Goal: Task Accomplishment & Management: Manage account settings

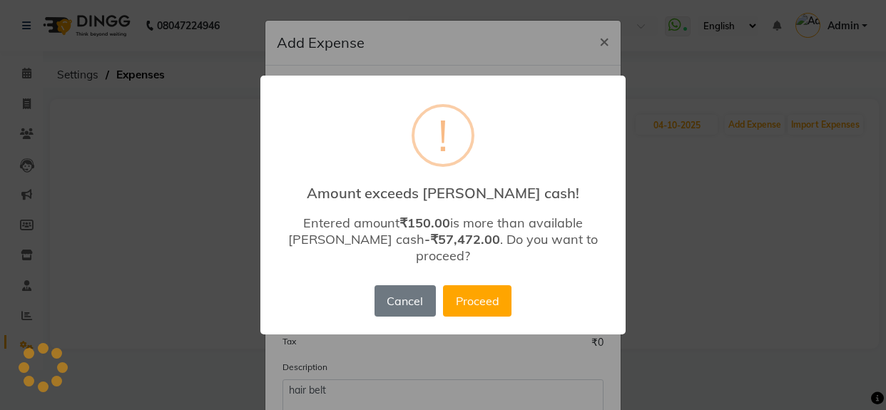
select select "11080"
select select "1"
select select "4427"
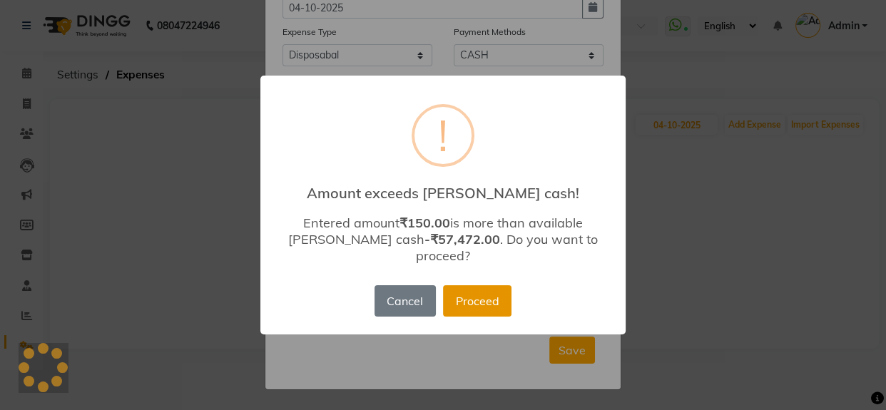
click at [485, 286] on button "Proceed" at bounding box center [477, 300] width 69 height 31
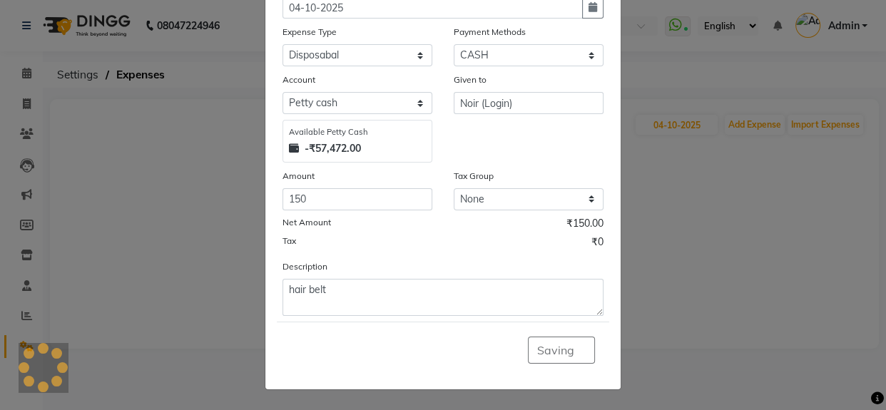
click at [543, 349] on div "Saving" at bounding box center [443, 350] width 333 height 56
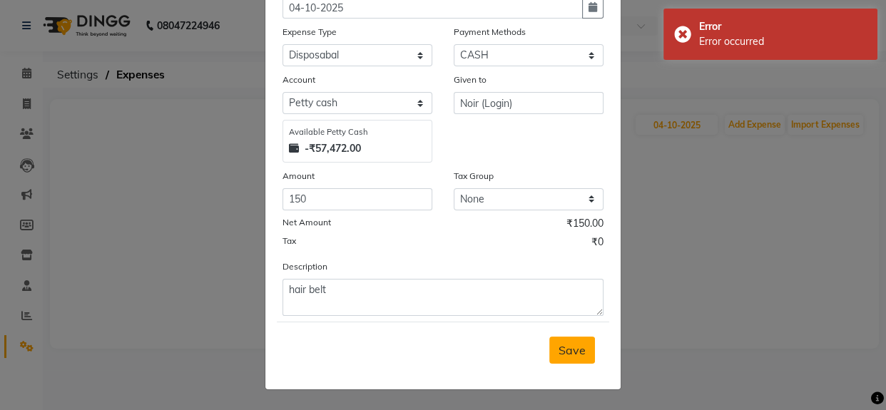
click at [560, 353] on span "Save" at bounding box center [572, 350] width 27 height 14
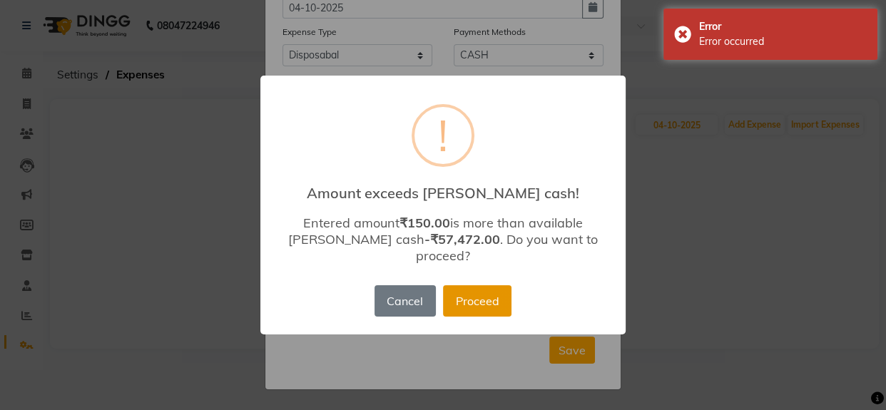
click at [482, 295] on button "Proceed" at bounding box center [477, 300] width 69 height 31
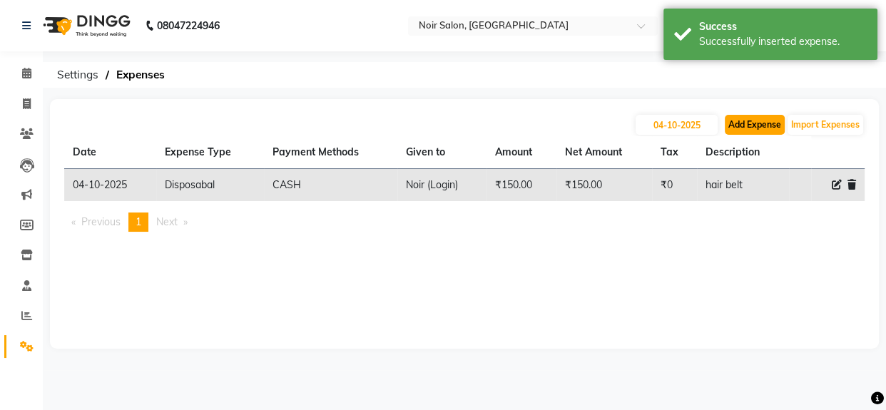
click at [738, 125] on button "Add Expense" at bounding box center [755, 125] width 60 height 20
select select "1"
select select "4427"
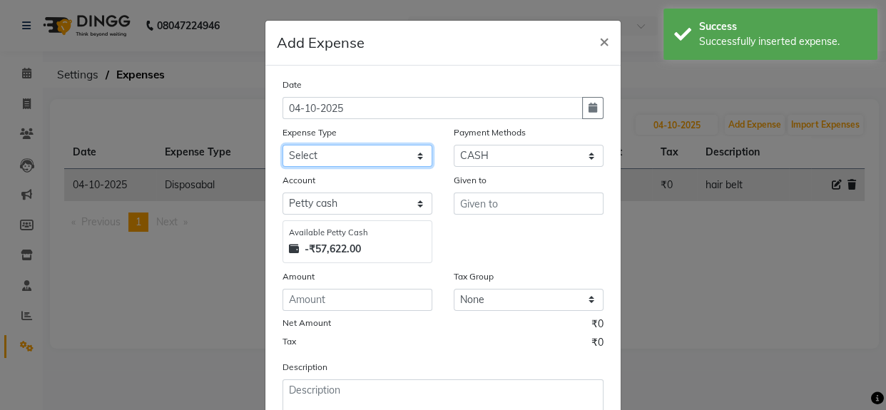
click at [345, 156] on select "Select Advance Advance Salary Bank charges Cash transfer to bank Cash transfer …" at bounding box center [358, 156] width 150 height 22
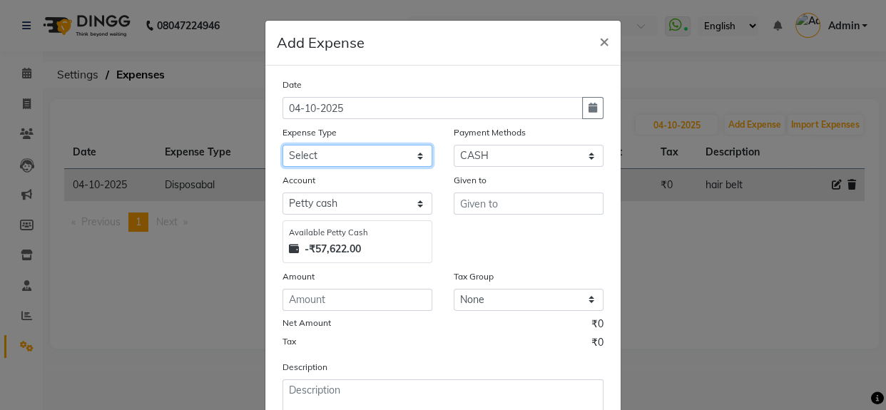
select select "10997"
click at [283, 146] on select "Select Advance Advance Salary Bank charges Cash transfer to bank Cash transfer …" at bounding box center [358, 156] width 150 height 22
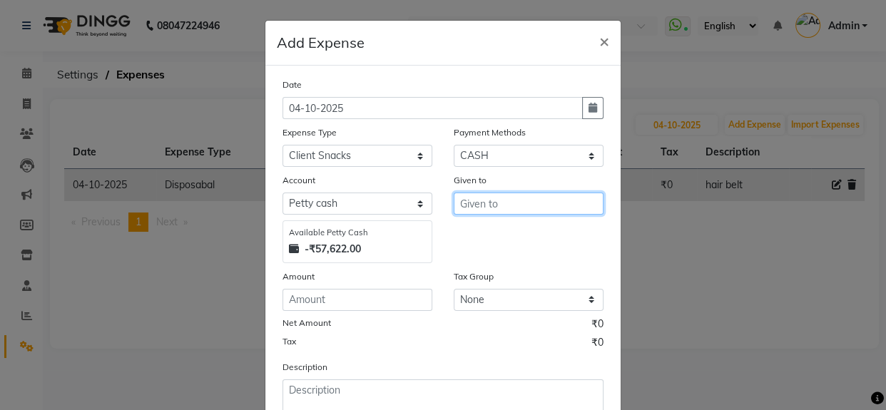
click at [478, 208] on input "text" at bounding box center [529, 204] width 150 height 22
click at [477, 241] on span "Noir" at bounding box center [483, 235] width 22 height 14
type input "Noir (Login)"
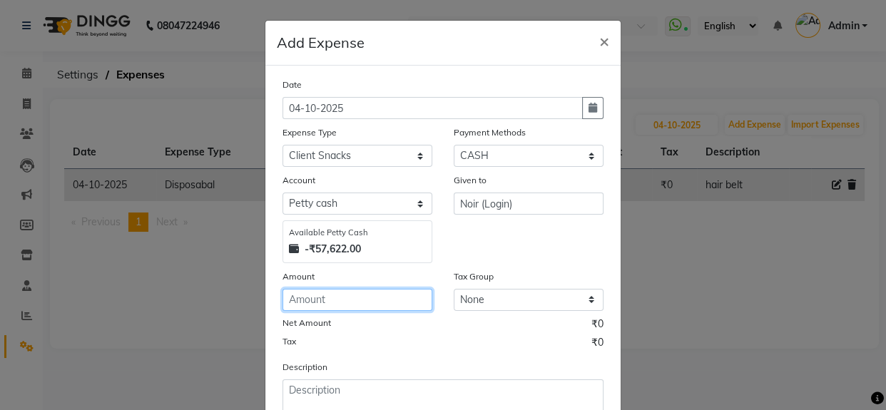
click at [331, 300] on input "number" at bounding box center [358, 300] width 150 height 22
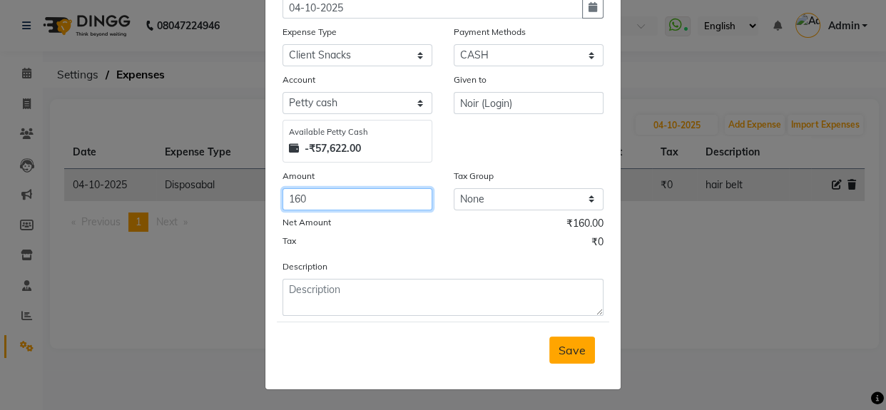
type input "160"
click at [566, 356] on span "Save" at bounding box center [572, 350] width 27 height 14
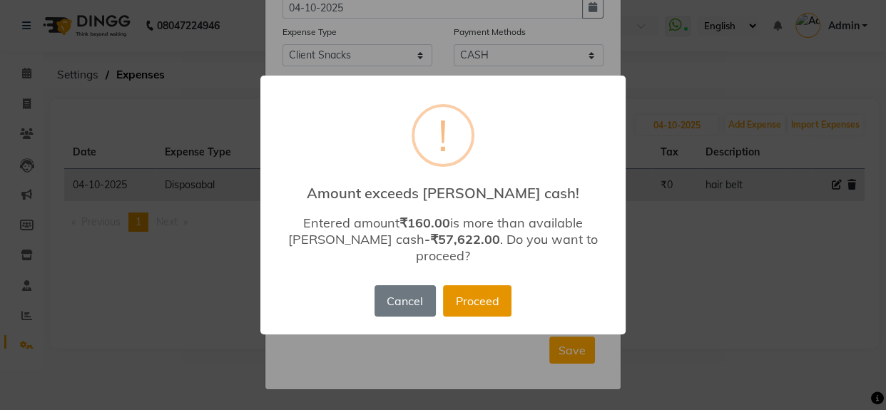
click at [487, 290] on button "Proceed" at bounding box center [477, 300] width 69 height 31
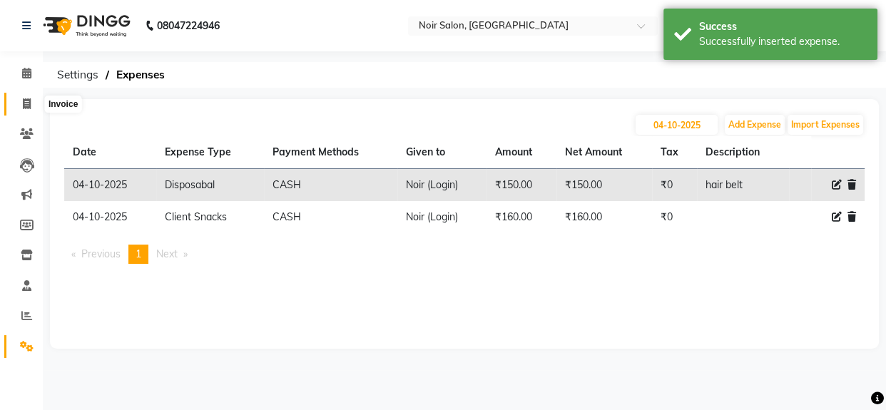
click at [29, 102] on icon at bounding box center [27, 103] width 8 height 11
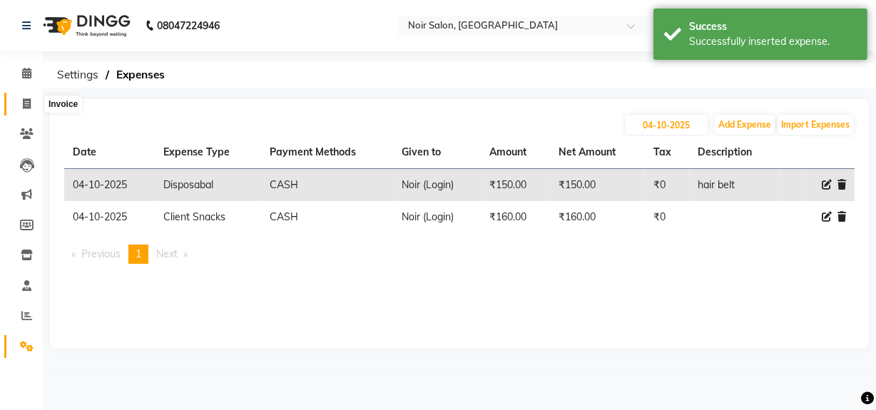
select select "service"
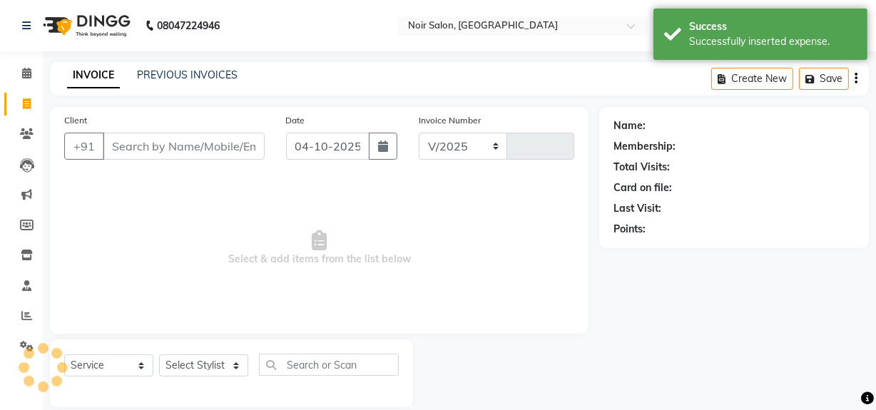
select select "5495"
type input "1633"
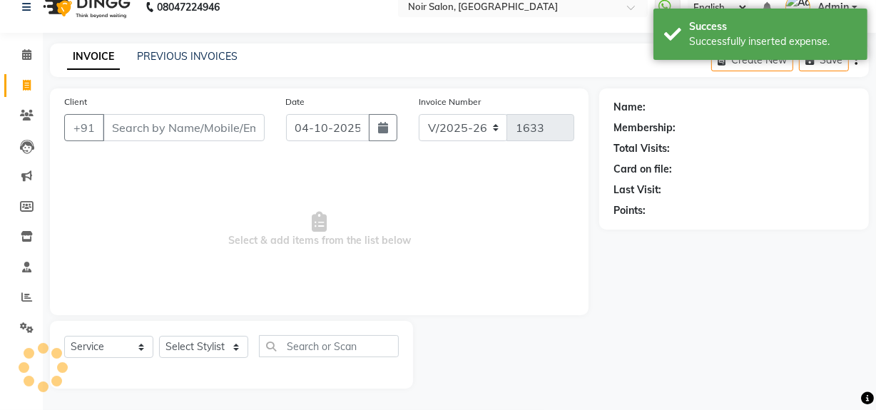
click at [143, 133] on input "Client" at bounding box center [184, 127] width 162 height 27
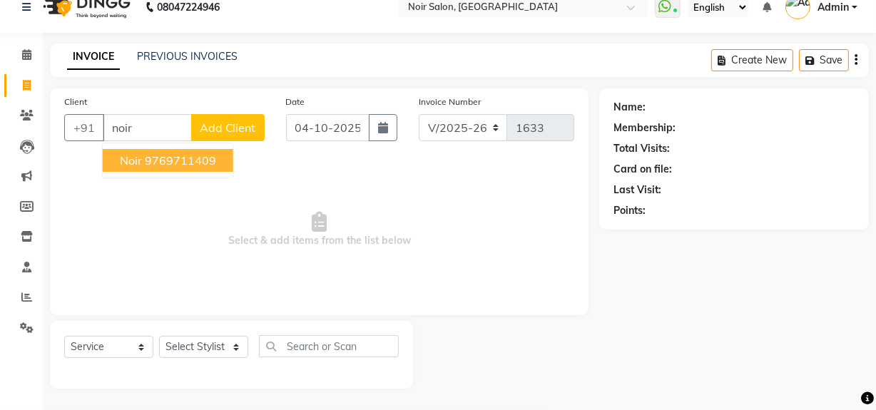
click at [145, 156] on ngb-highlight "9769711409" at bounding box center [180, 160] width 71 height 14
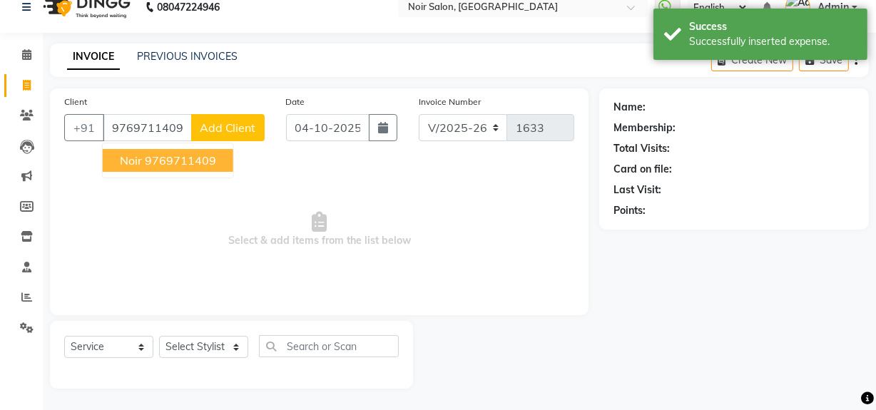
type input "9769711409"
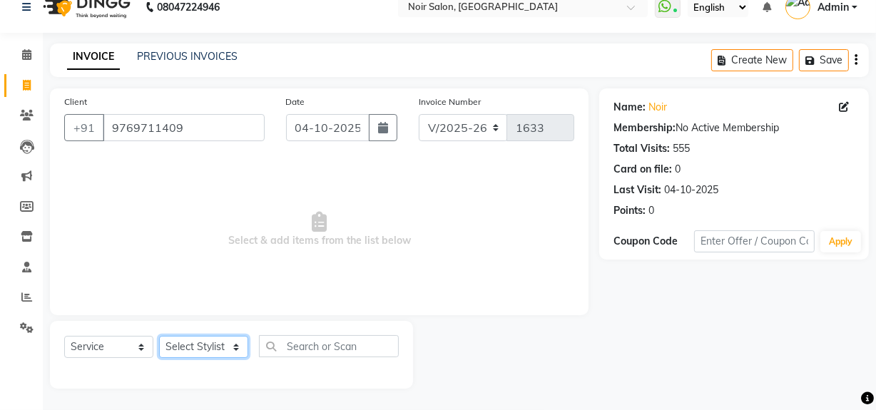
click at [192, 343] on select "Select Stylist [PERSON_NAME] [PERSON_NAME] Noir (Login) [PERSON_NAME] [PERSON_N…" at bounding box center [203, 347] width 89 height 22
select select "92142"
click at [159, 336] on select "Select Stylist [PERSON_NAME] [PERSON_NAME] Noir (Login) [PERSON_NAME] [PERSON_N…" at bounding box center [203, 347] width 89 height 22
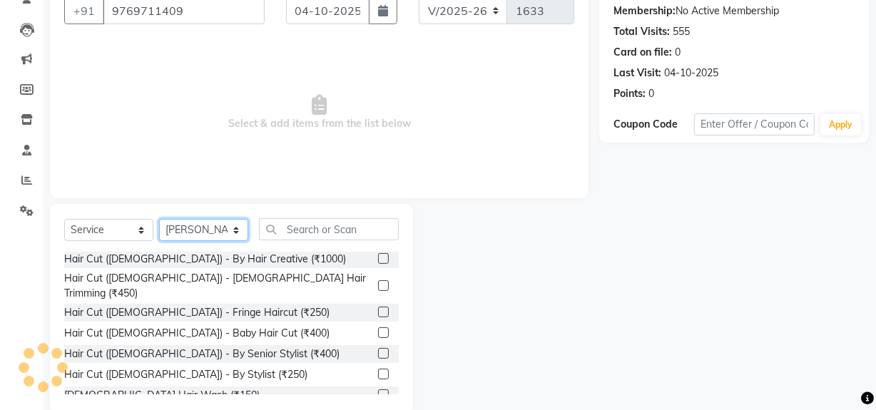
scroll to position [46, 0]
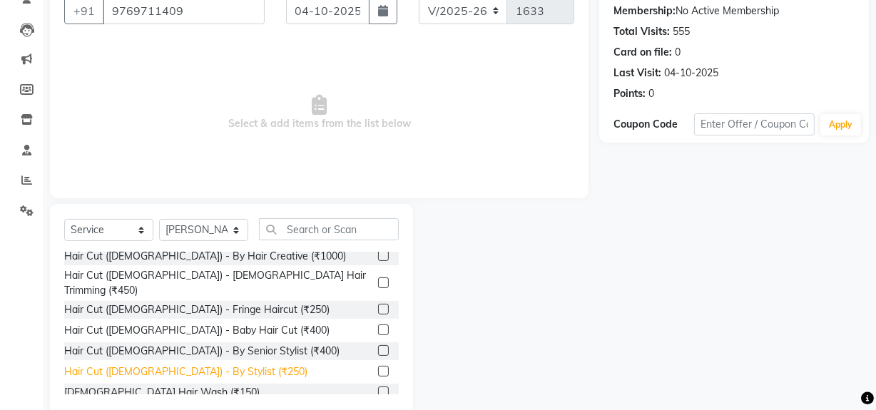
click at [198, 365] on div "Hair Cut ([DEMOGRAPHIC_DATA]) - By Stylist (₹250)" at bounding box center [185, 372] width 243 height 15
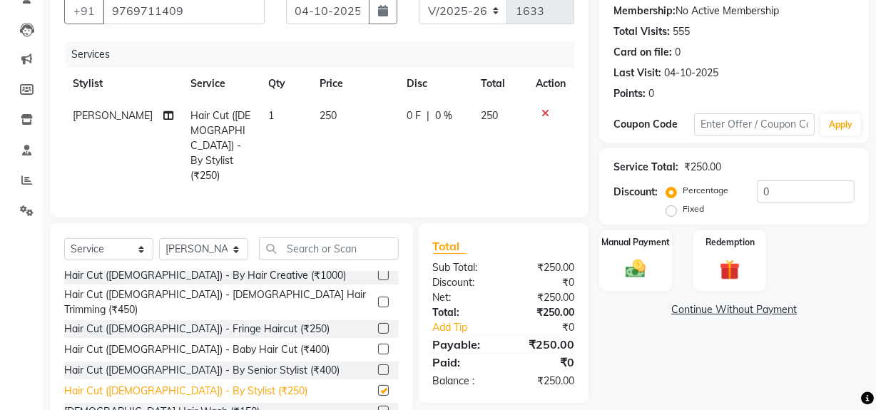
checkbox input "false"
click at [637, 270] on img at bounding box center [636, 269] width 34 height 24
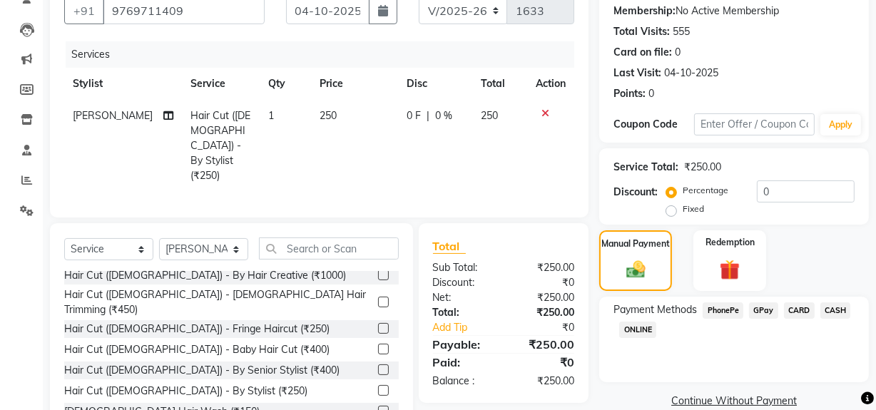
click at [766, 308] on span "GPay" at bounding box center [763, 311] width 29 height 16
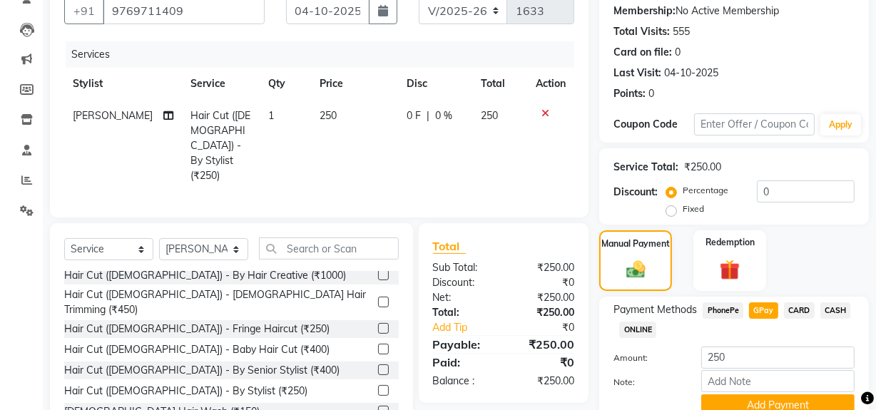
scroll to position [198, 0]
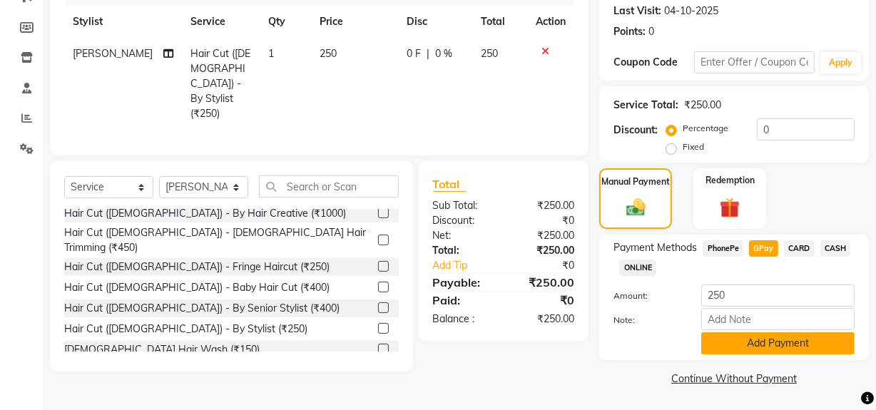
click at [764, 340] on button "Add Payment" at bounding box center [778, 344] width 153 height 22
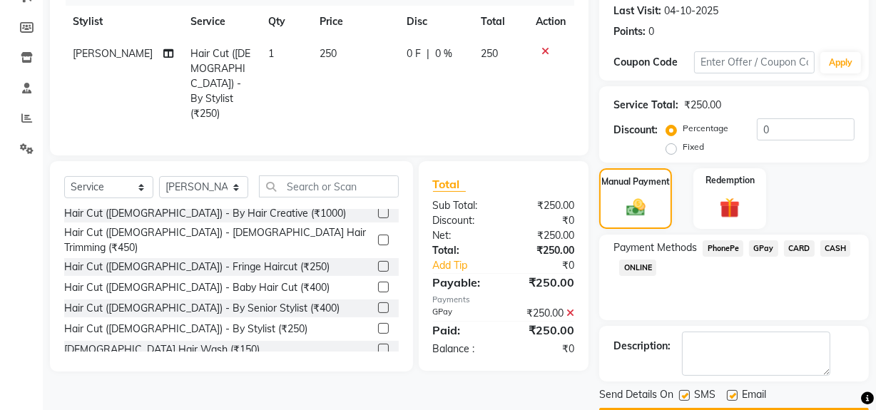
scroll to position [238, 0]
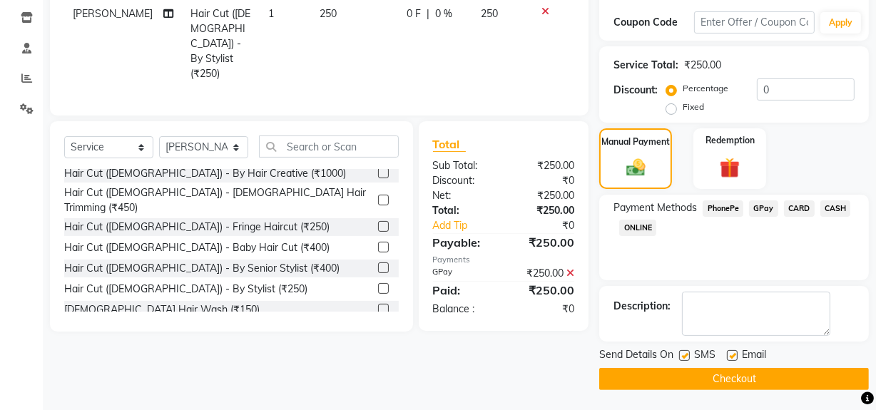
click at [684, 354] on label at bounding box center [684, 355] width 11 height 11
click at [684, 354] on input "checkbox" at bounding box center [683, 356] width 9 height 9
checkbox input "false"
click at [731, 355] on label at bounding box center [732, 355] width 11 height 11
click at [731, 355] on input "checkbox" at bounding box center [731, 356] width 9 height 9
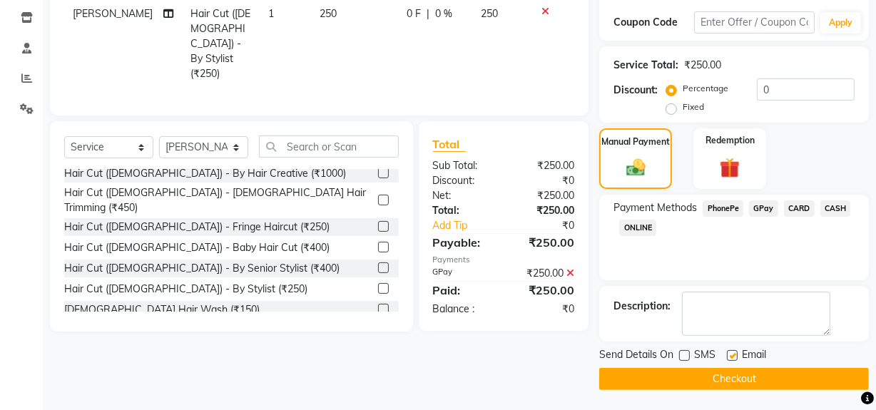
checkbox input "false"
click at [729, 382] on button "Checkout" at bounding box center [735, 379] width 270 height 22
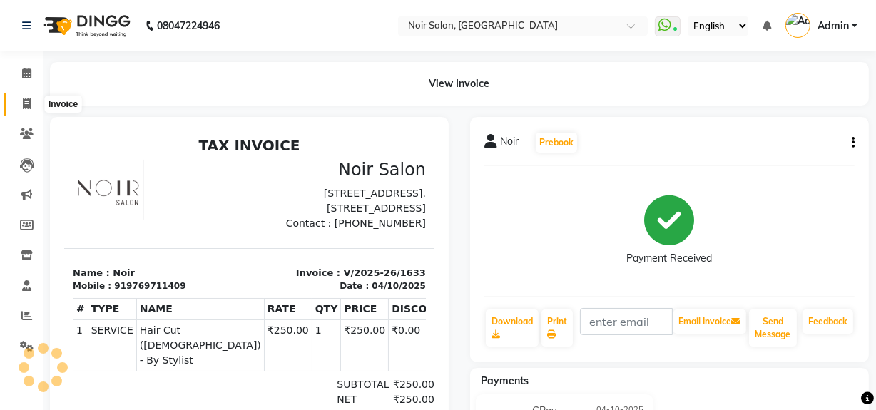
click at [23, 103] on icon at bounding box center [27, 103] width 8 height 11
select select "service"
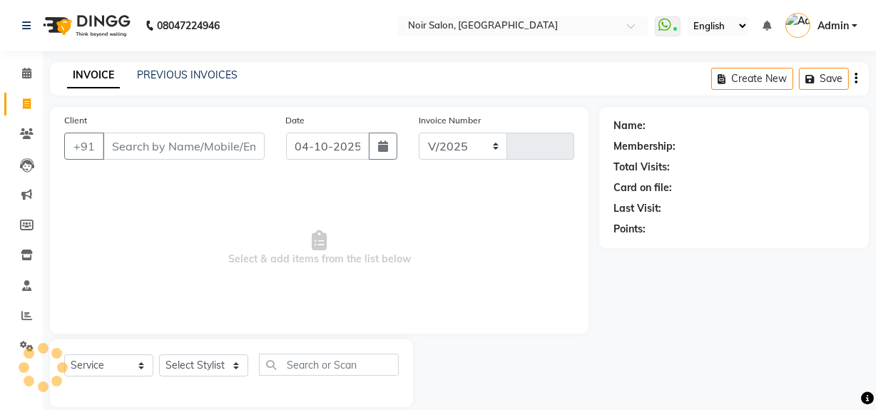
select select "5495"
type input "1634"
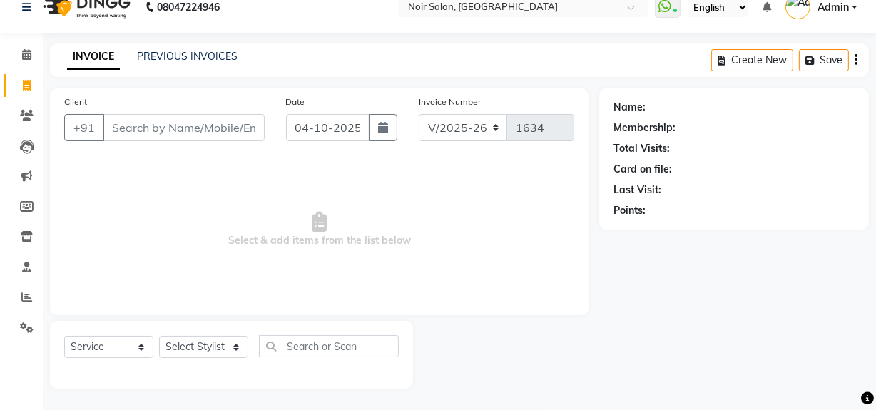
click at [121, 123] on input "Client" at bounding box center [184, 127] width 162 height 27
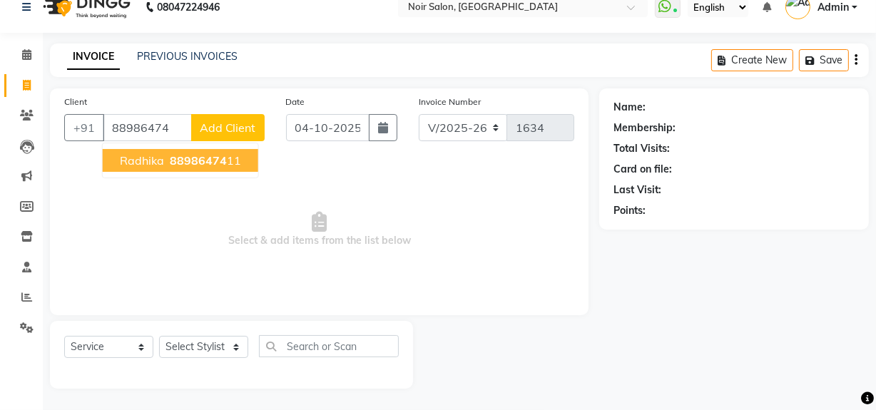
click at [186, 167] on span "88986474" at bounding box center [198, 160] width 57 height 14
type input "8898647411"
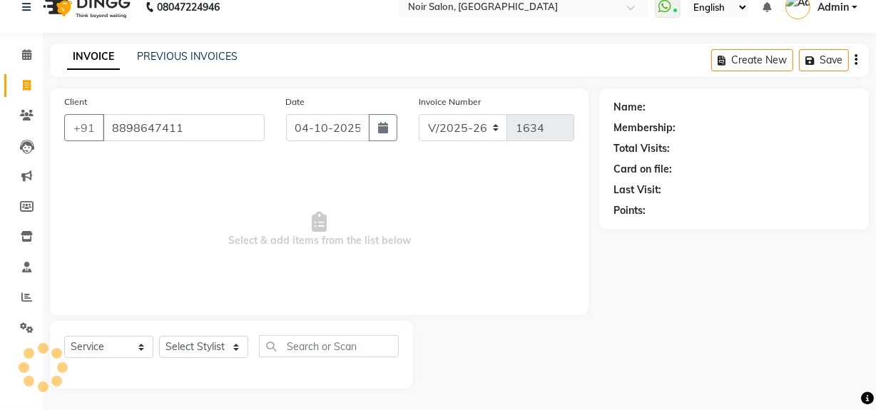
click at [186, 167] on span "Select & add items from the list below" at bounding box center [319, 229] width 510 height 143
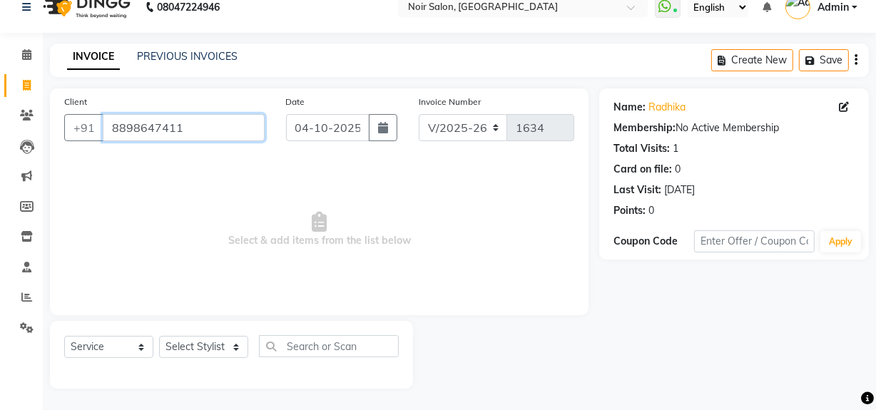
click at [114, 132] on input "8898647411" at bounding box center [184, 127] width 162 height 27
click at [24, 121] on icon at bounding box center [27, 115] width 14 height 11
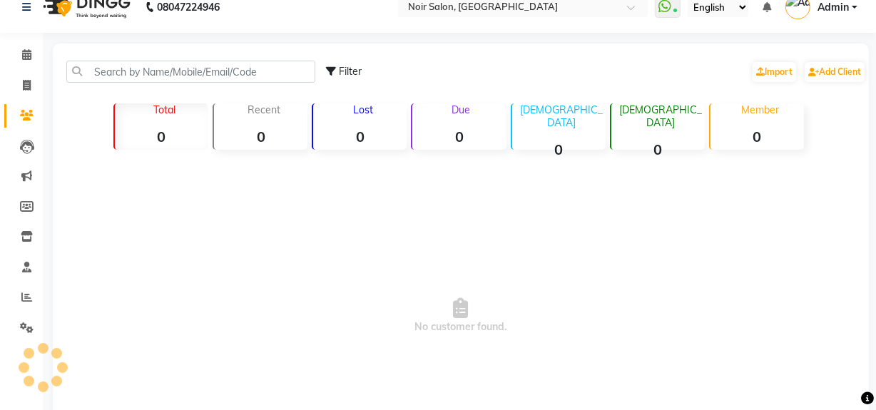
click at [503, 90] on div "Filter Import Add Client" at bounding box center [596, 71] width 540 height 45
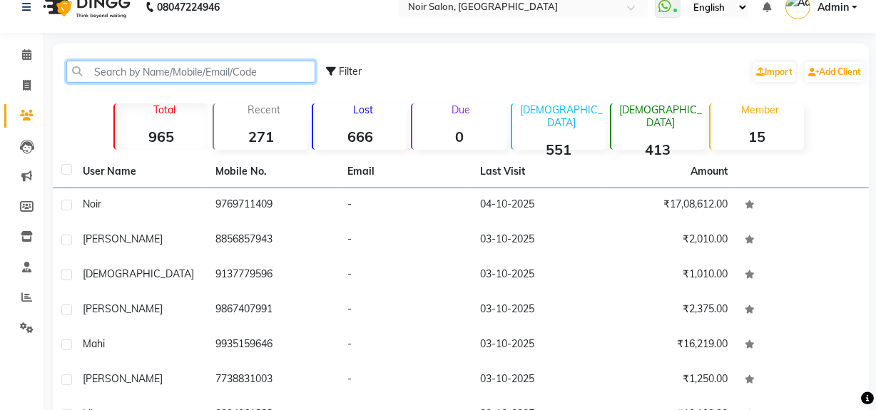
click at [172, 69] on input "text" at bounding box center [190, 72] width 249 height 22
paste input "8898647411"
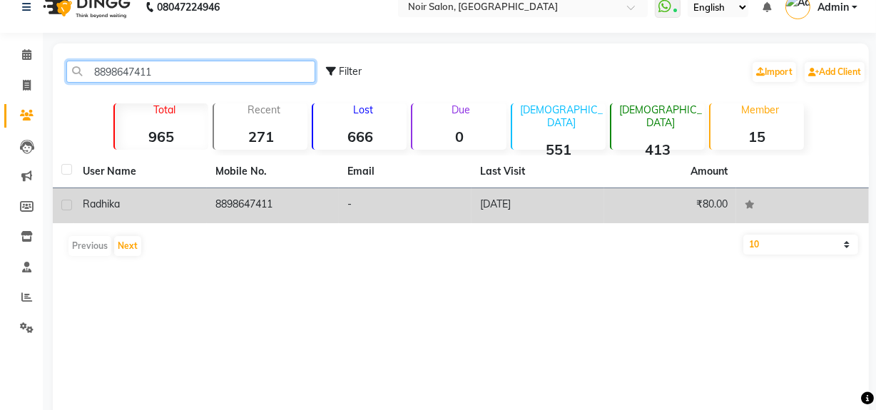
type input "8898647411"
click at [409, 219] on td "-" at bounding box center [405, 205] width 133 height 35
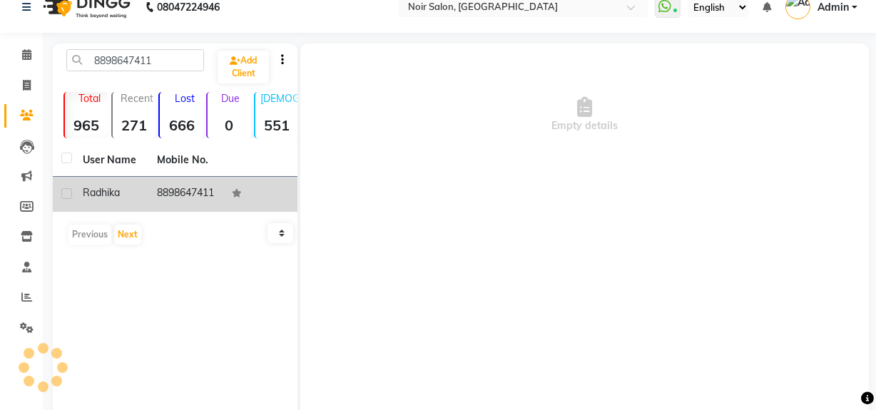
click at [409, 219] on div "Empty details" at bounding box center [584, 258] width 569 height 428
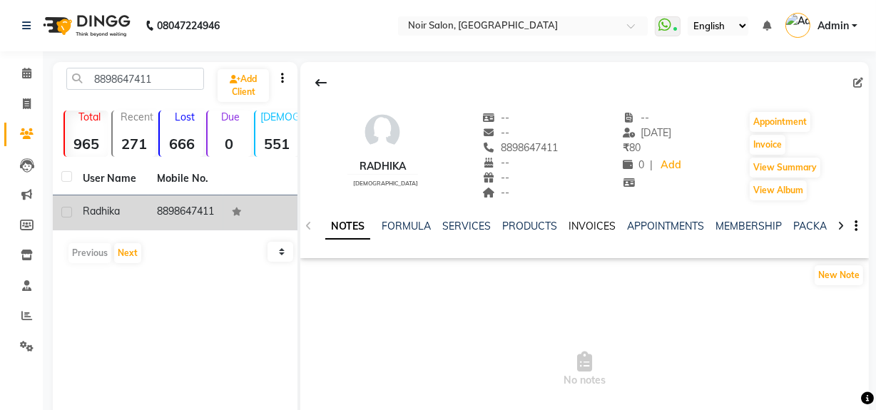
click at [592, 230] on link "INVOICES" at bounding box center [592, 226] width 47 height 13
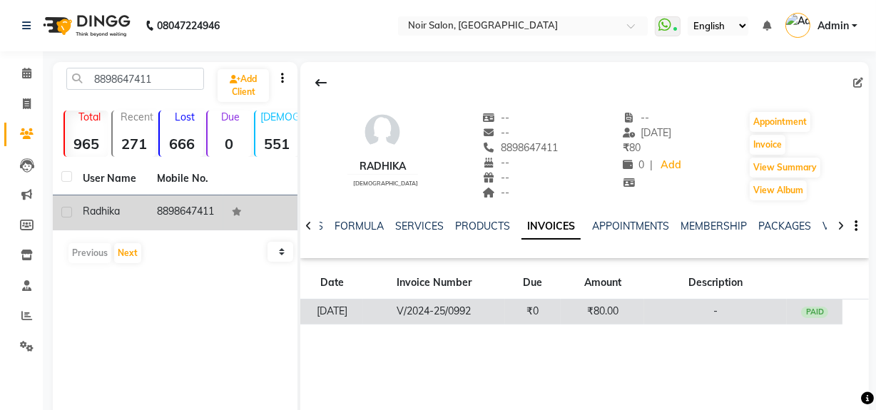
scroll to position [101, 0]
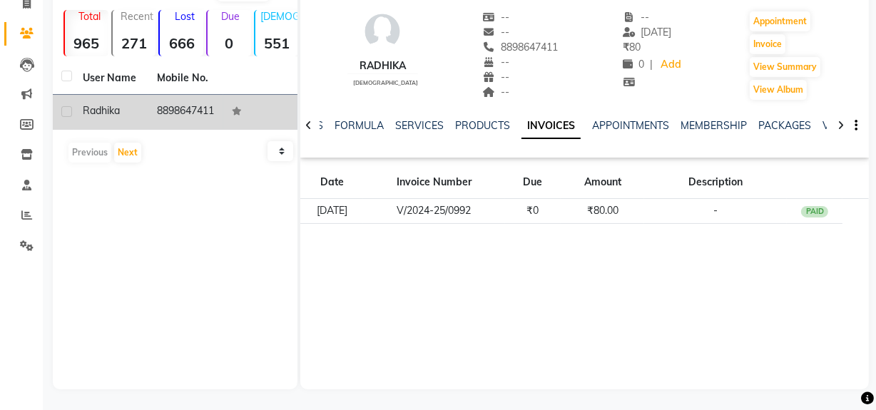
drag, startPoint x: 535, startPoint y: 302, endPoint x: 554, endPoint y: 305, distance: 18.8
click at [535, 303] on div "Radhika [DEMOGRAPHIC_DATA] -- -- 8898647411 -- -- -- -- [DATE] ₹ 80 0 | Add App…" at bounding box center [584, 175] width 569 height 428
drag, startPoint x: 485, startPoint y: 365, endPoint x: 382, endPoint y: 415, distance: 114.0
click at [382, 310] on html "08047224946 Select Location × Noir Salon, [GEOGRAPHIC_DATA] WhatsApp Status ✕ S…" at bounding box center [438, 104] width 876 height 410
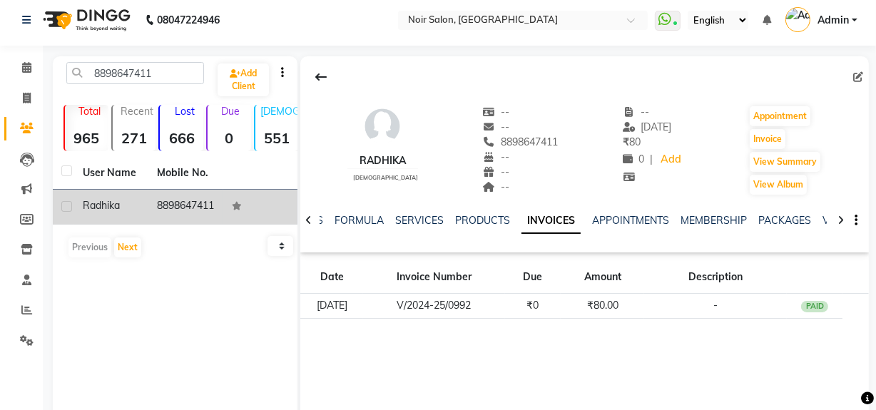
scroll to position [0, 0]
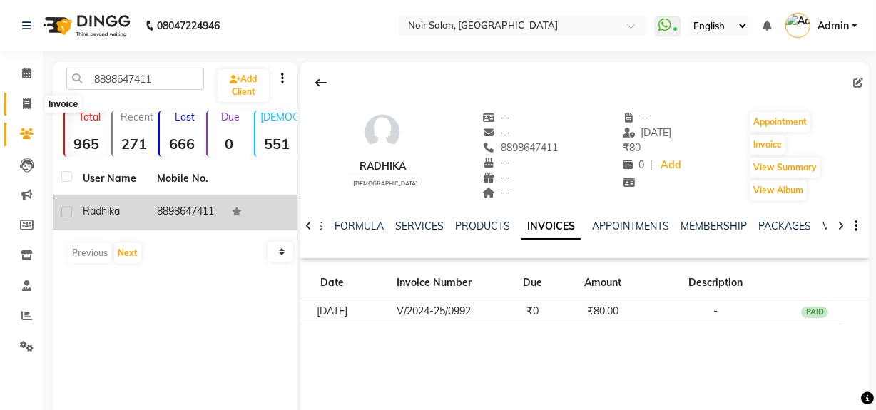
click at [29, 100] on icon at bounding box center [27, 103] width 8 height 11
select select "service"
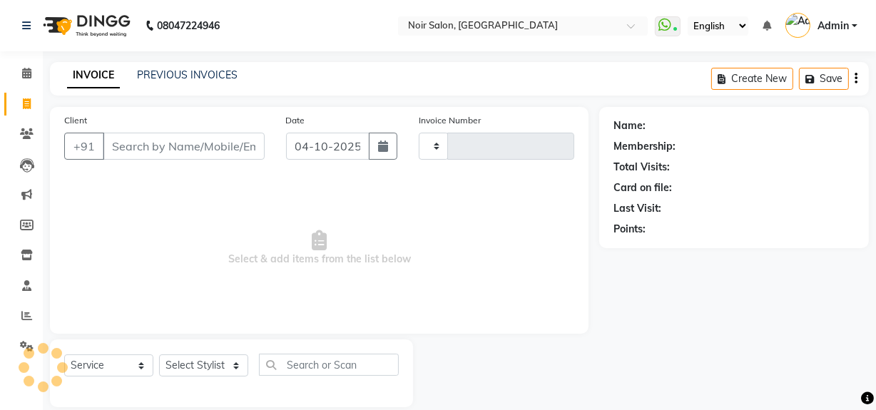
scroll to position [19, 0]
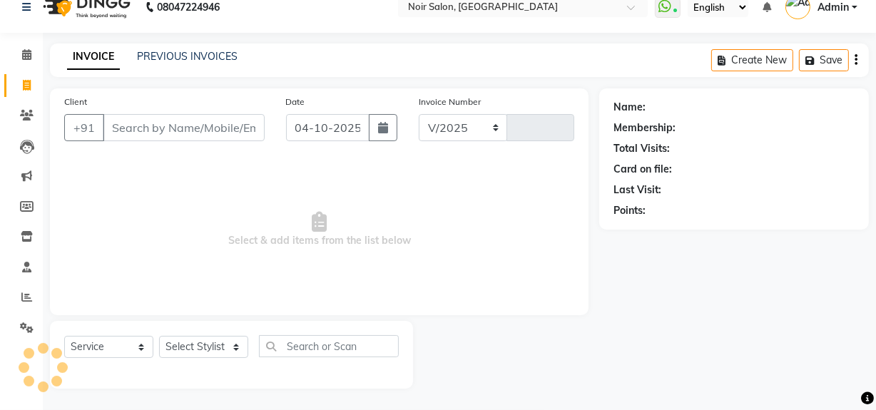
select select "5495"
type input "1634"
click at [186, 125] on input "Client" at bounding box center [184, 127] width 162 height 27
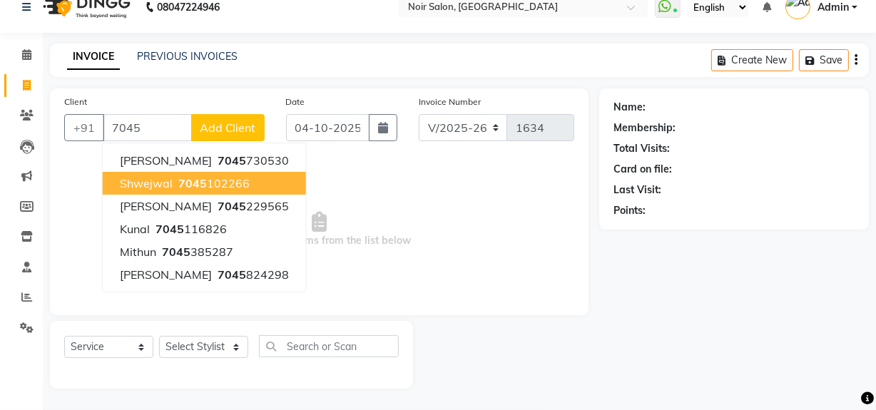
drag, startPoint x: 178, startPoint y: 184, endPoint x: 231, endPoint y: 183, distance: 53.5
click at [316, 183] on div "Client +91 7045 [PERSON_NAME] 7045 730530 Shwejwal 7045 102266 [PERSON_NAME] 70…" at bounding box center [319, 201] width 539 height 227
click at [231, 183] on ngb-highlight "7045 102266" at bounding box center [213, 183] width 74 height 14
type input "7045102266"
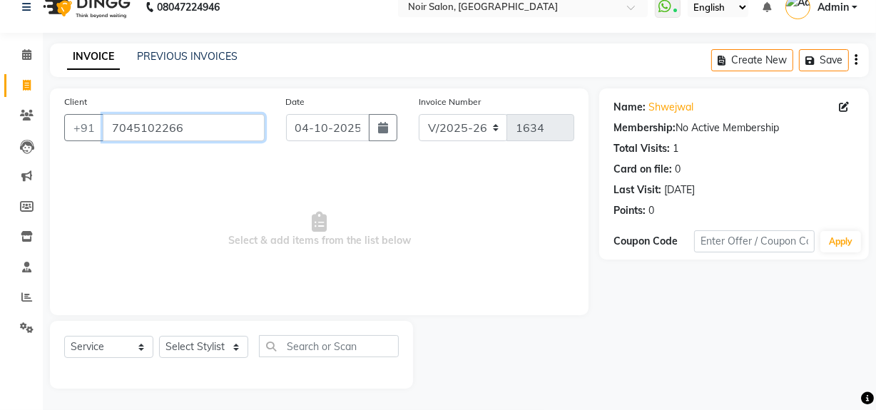
drag, startPoint x: 113, startPoint y: 126, endPoint x: 252, endPoint y: 133, distance: 139.4
click at [252, 133] on input "7045102266" at bounding box center [184, 127] width 162 height 27
click at [28, 116] on icon at bounding box center [27, 115] width 14 height 11
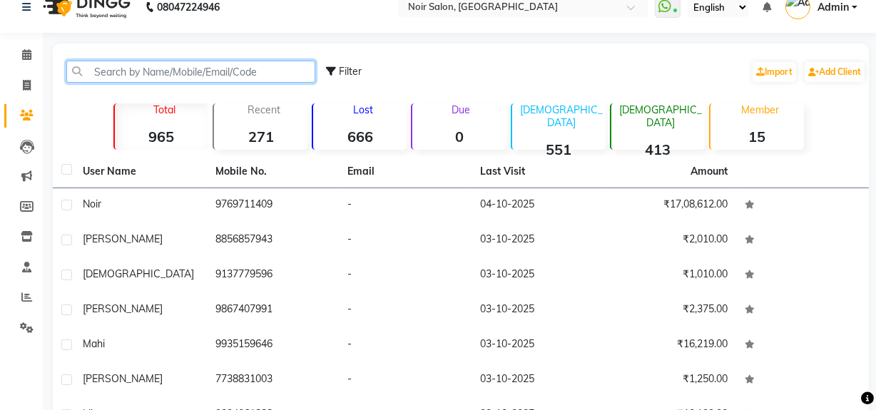
click at [203, 69] on input "text" at bounding box center [190, 72] width 249 height 22
paste input "7045102266"
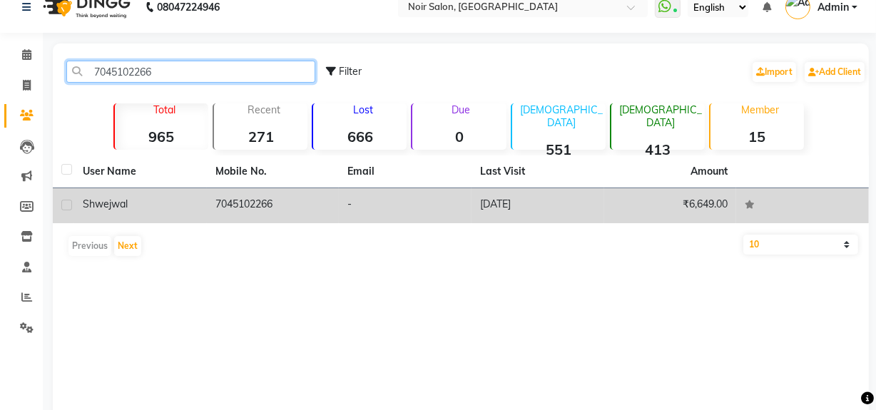
type input "7045102266"
click at [193, 207] on div "Shwejwal" at bounding box center [141, 204] width 116 height 15
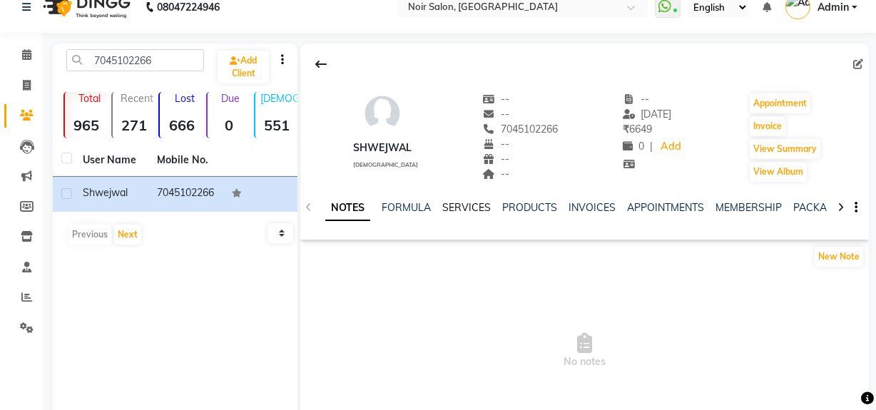
click at [473, 206] on link "SERVICES" at bounding box center [466, 207] width 49 height 13
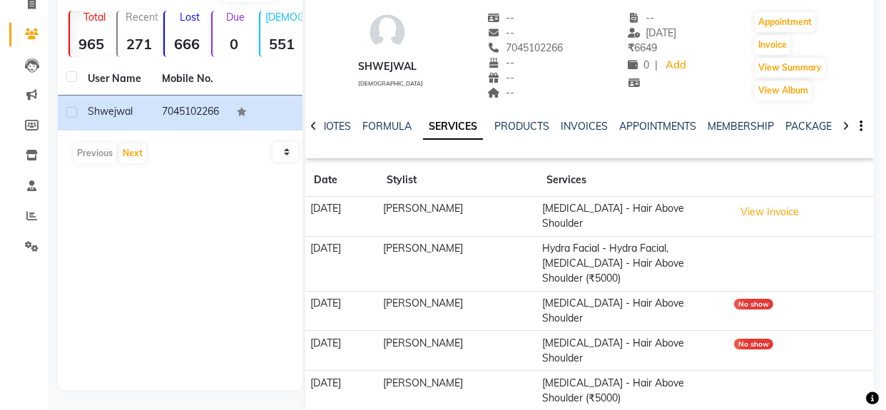
scroll to position [101, 0]
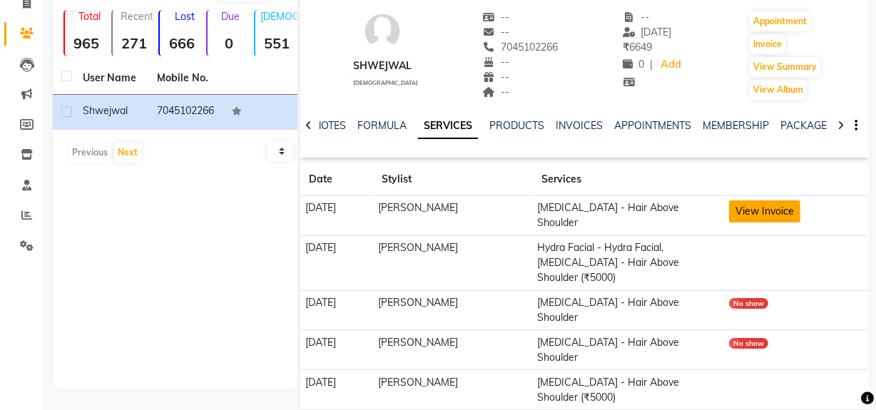
click at [800, 209] on button "View Invoice" at bounding box center [764, 212] width 71 height 22
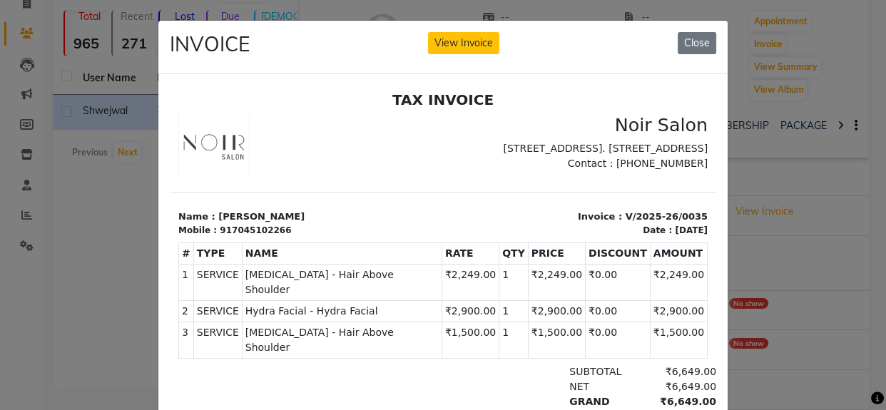
scroll to position [0, 0]
click at [450, 47] on button "View Invoice" at bounding box center [463, 43] width 71 height 22
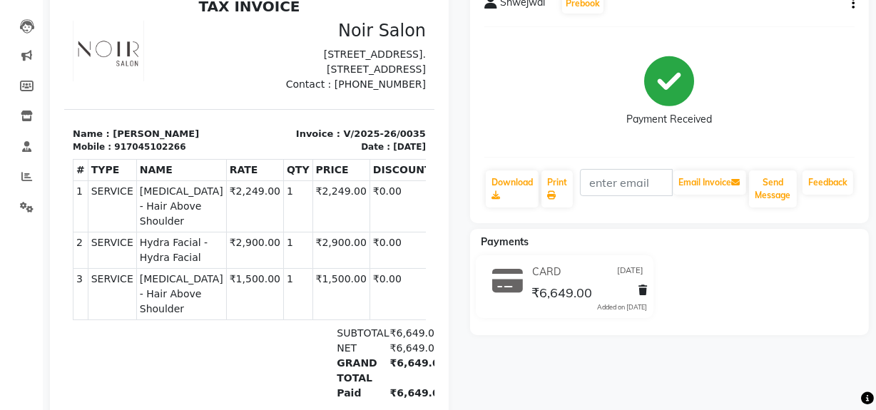
scroll to position [129, 0]
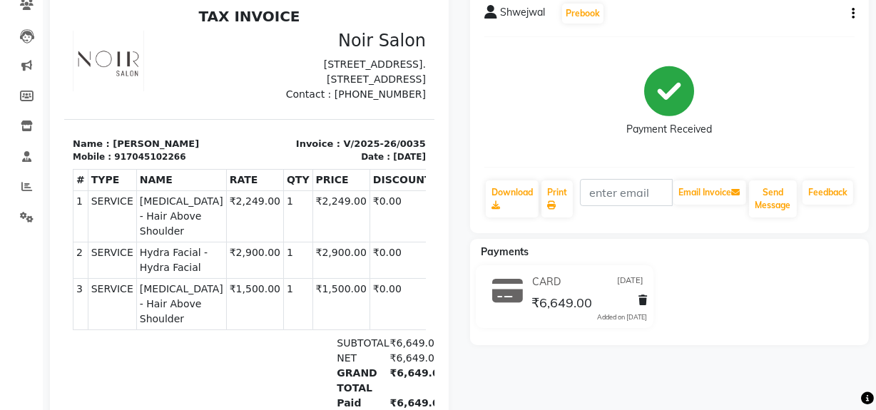
click at [848, 14] on button "button" at bounding box center [850, 13] width 9 height 15
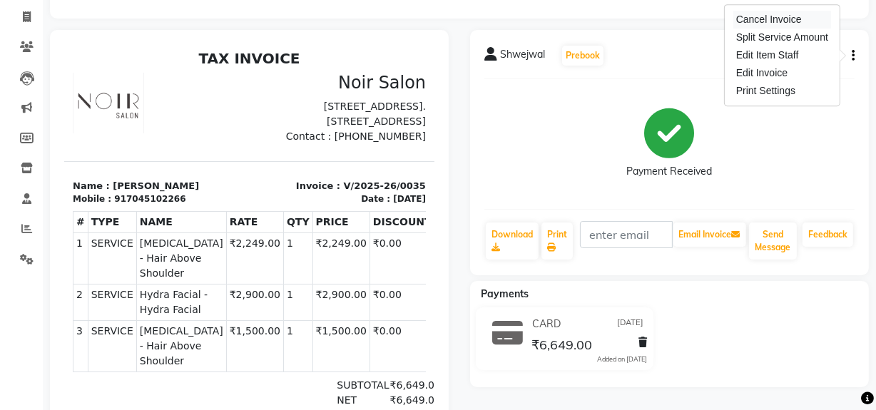
scroll to position [64, 0]
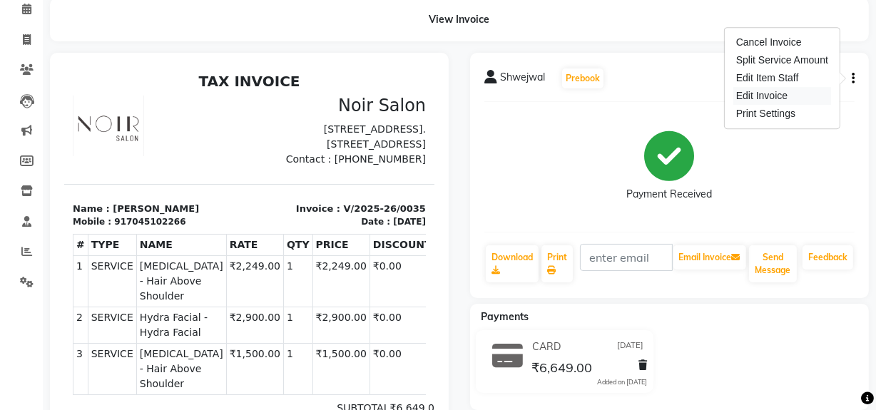
click at [756, 93] on div "Edit Invoice" at bounding box center [783, 96] width 98 height 18
select select "service"
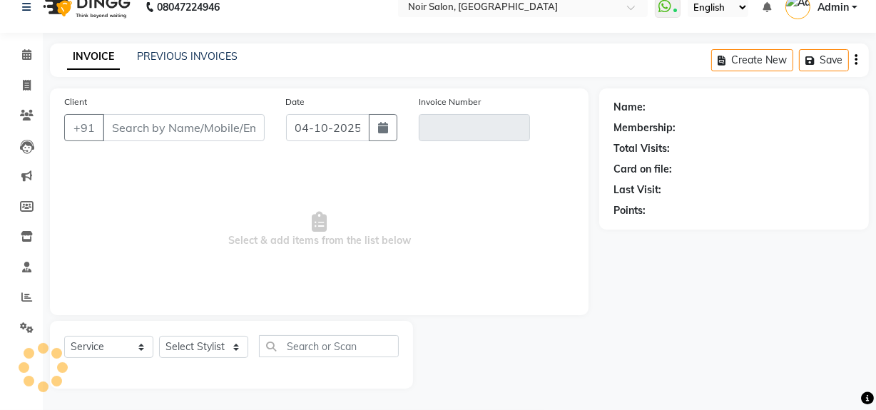
scroll to position [19, 0]
type input "7045102266"
type input "V/2025-26/0035"
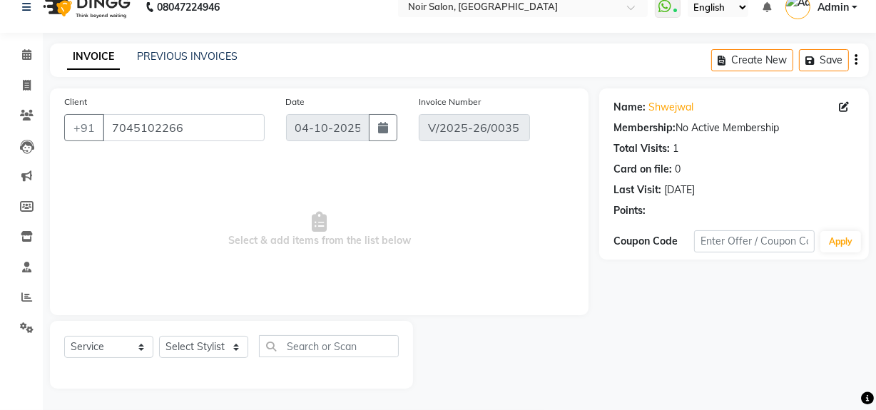
type input "[DATE]"
select select "select"
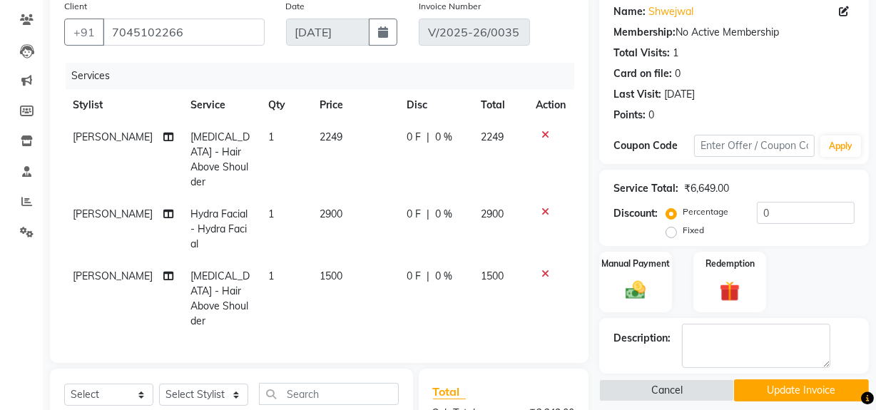
scroll to position [84, 0]
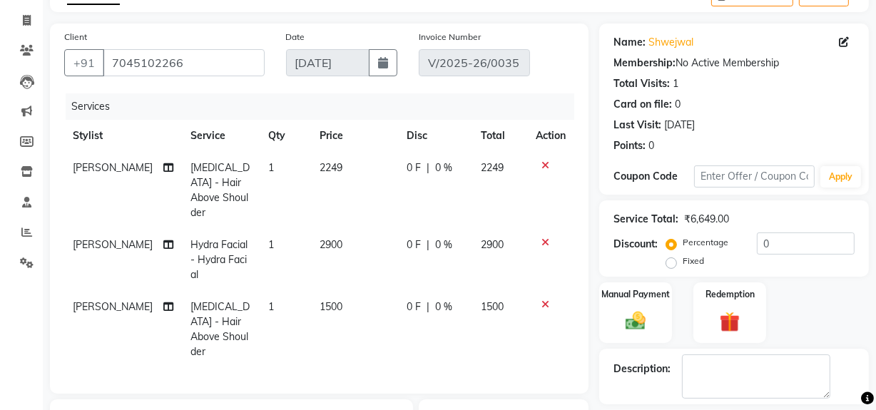
drag, startPoint x: 621, startPoint y: 291, endPoint x: 580, endPoint y: 290, distance: 40.7
click at [619, 292] on label "Manual Payment" at bounding box center [636, 294] width 69 height 13
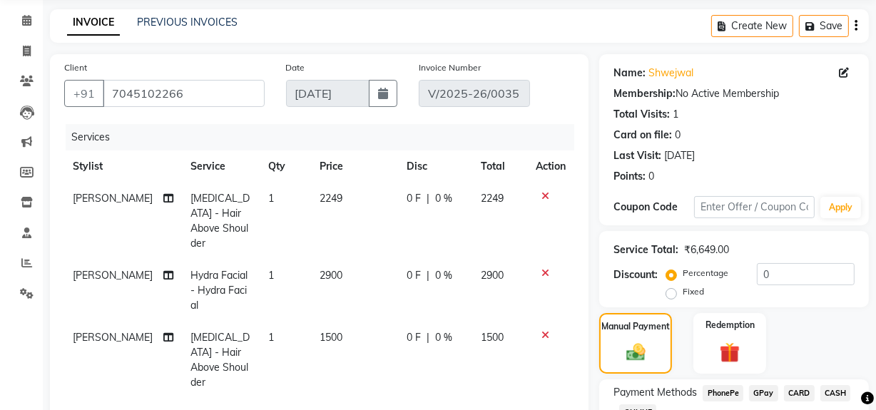
scroll to position [0, 0]
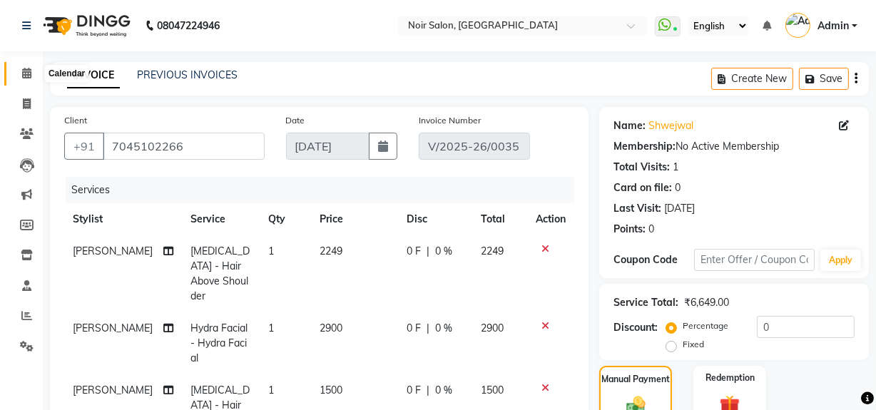
click at [27, 76] on icon at bounding box center [26, 73] width 9 height 11
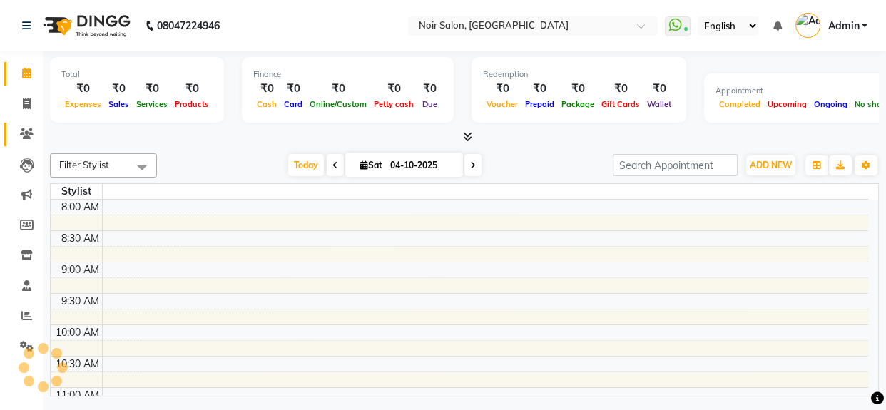
click at [22, 128] on span at bounding box center [26, 134] width 25 height 16
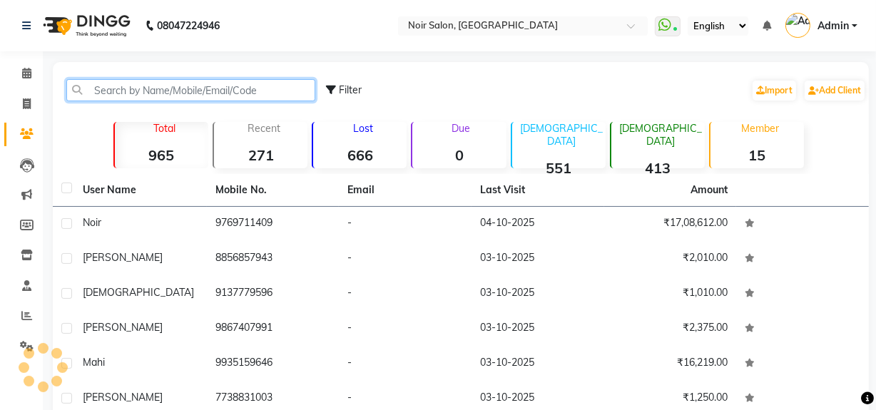
click at [143, 88] on input "text" at bounding box center [190, 90] width 249 height 22
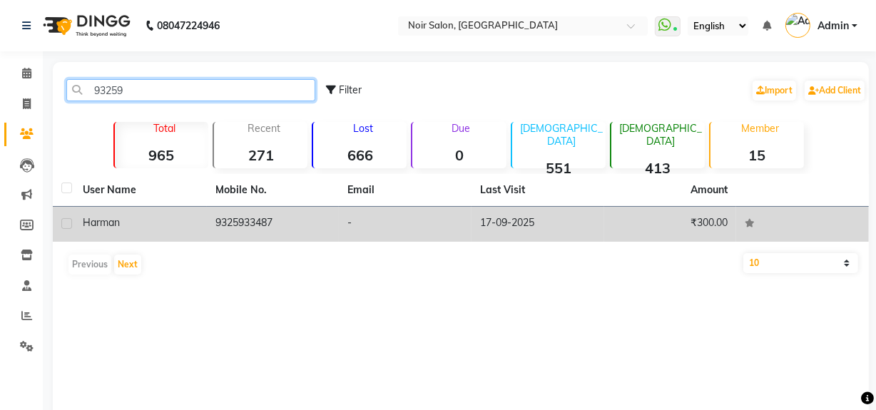
type input "93259"
click at [264, 230] on td "9325933487" at bounding box center [273, 224] width 133 height 35
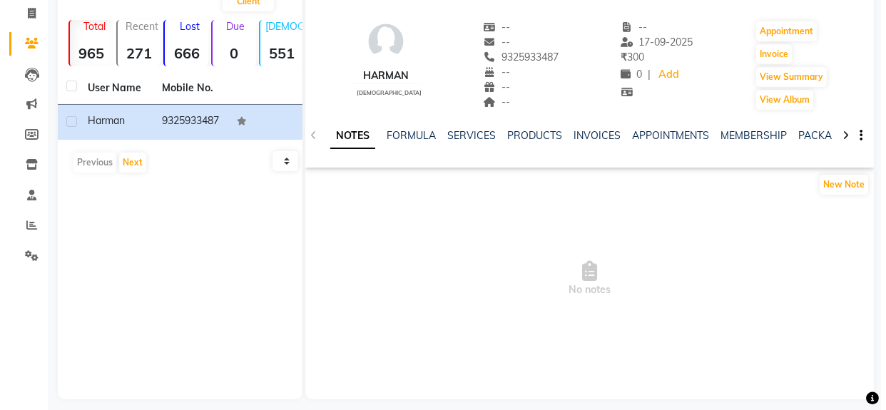
scroll to position [101, 0]
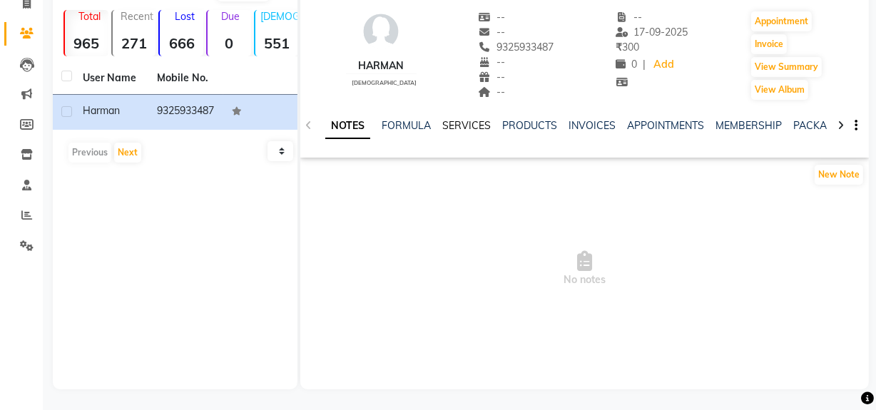
click at [458, 122] on link "SERVICES" at bounding box center [466, 125] width 49 height 13
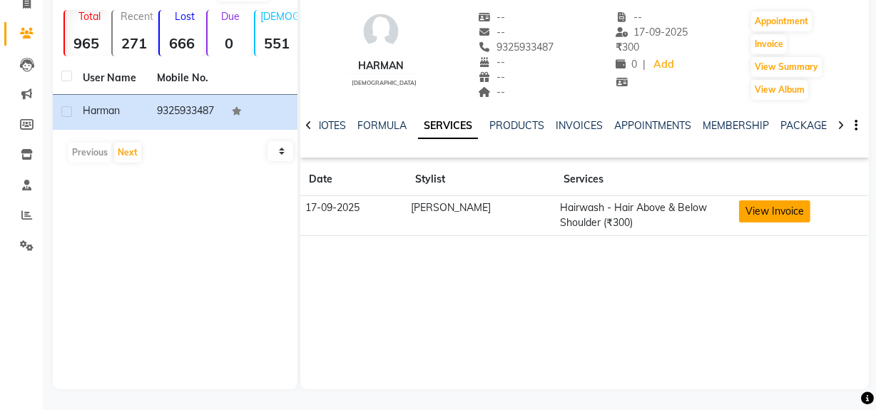
click at [775, 213] on button "View Invoice" at bounding box center [774, 212] width 71 height 22
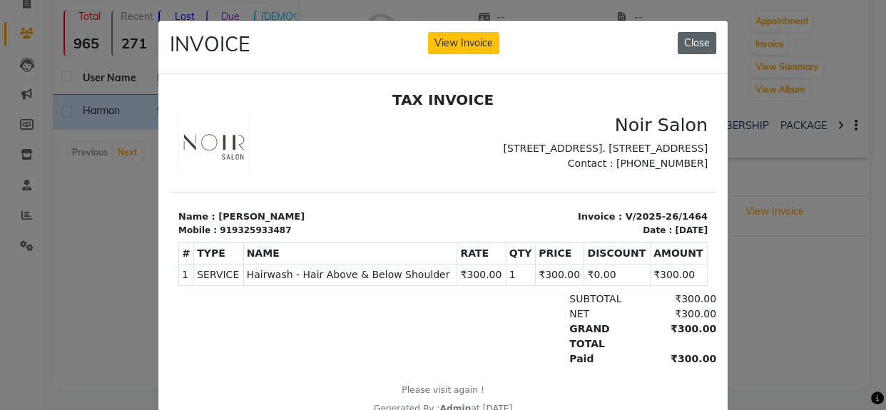
click at [694, 46] on button "Close" at bounding box center [697, 43] width 39 height 22
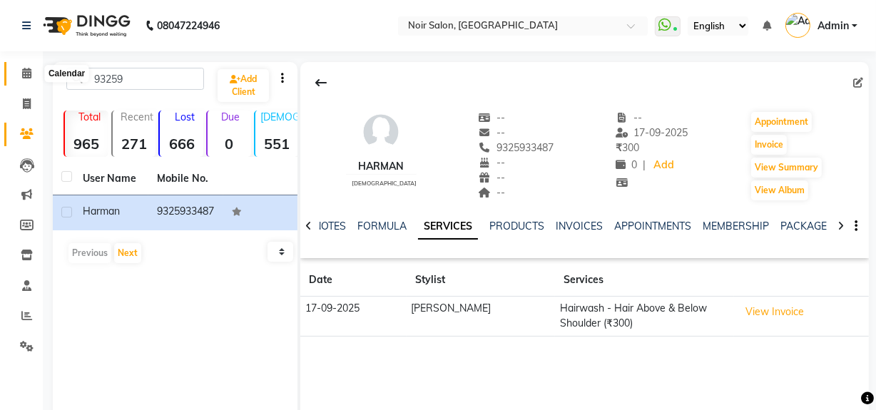
click at [31, 78] on icon at bounding box center [26, 73] width 9 height 11
